Goal: Find specific page/section: Find specific page/section

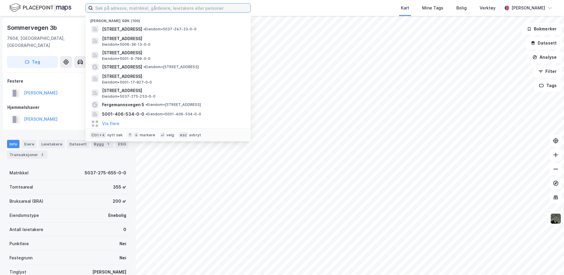
click at [145, 11] on input at bounding box center [172, 8] width 158 height 9
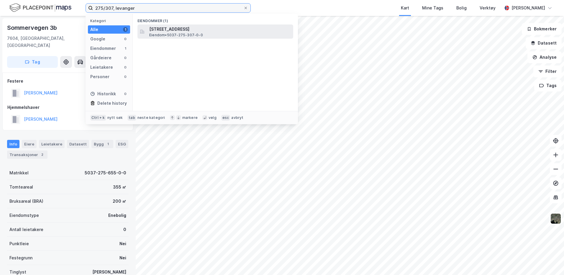
type input "275/307, levanger"
click at [195, 34] on span "Eiendom • 5037-275-307-0-0" at bounding box center [176, 35] width 54 height 5
